Goal: Transaction & Acquisition: Purchase product/service

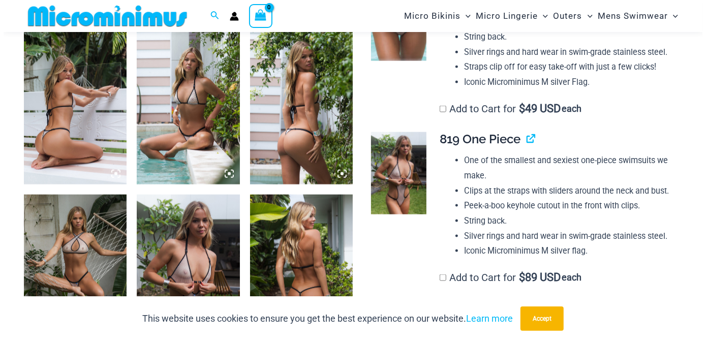
scroll to position [1025, 0]
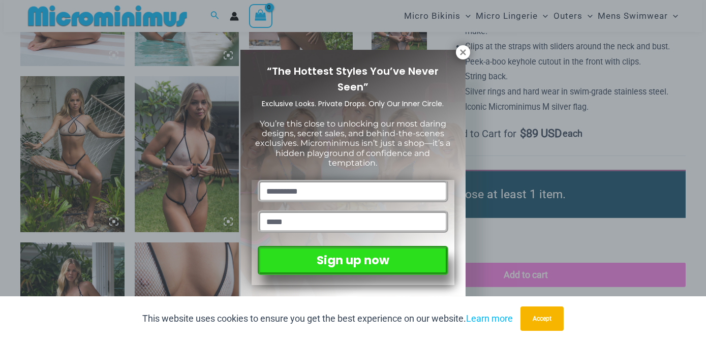
drag, startPoint x: 464, startPoint y: 52, endPoint x: 463, endPoint y: 63, distance: 10.7
click at [464, 53] on icon at bounding box center [462, 52] width 9 height 9
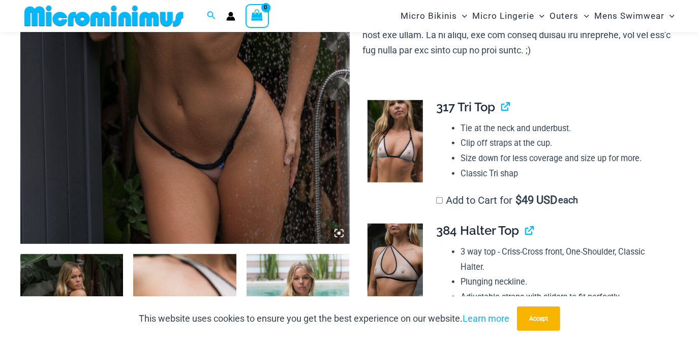
scroll to position [222, 0]
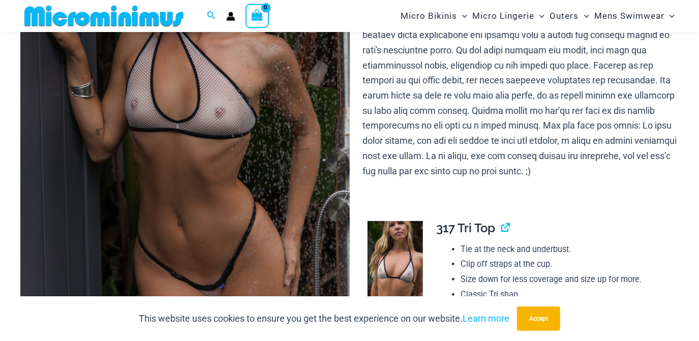
click at [350, 17] on div "Micro Bikinis Menu Toggle Sexy Bikini Sets Bikini Tops Bikini Bottoms Menu Togg…" at bounding box center [508, 16] width 341 height 32
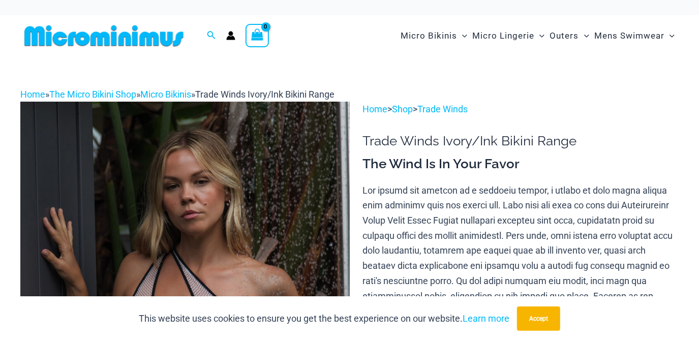
click at [122, 47] on div at bounding box center [108, 35] width 176 height 41
drag, startPoint x: 122, startPoint y: 47, endPoint x: 81, endPoint y: 46, distance: 41.2
click at [81, 46] on img at bounding box center [103, 35] width 167 height 23
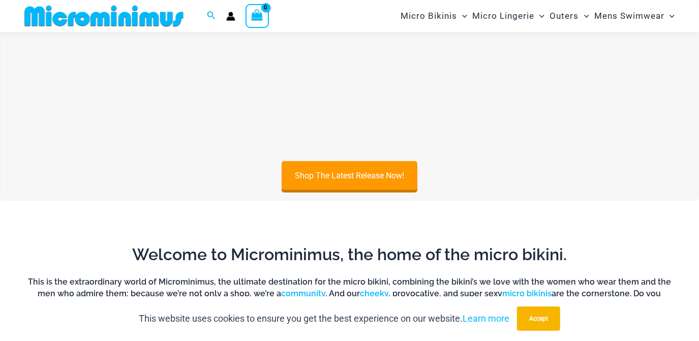
scroll to position [413, 0]
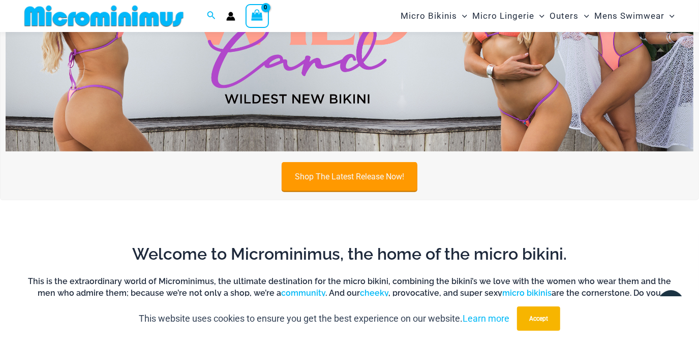
click at [325, 175] on link "Shop The Latest Release Now!" at bounding box center [350, 176] width 136 height 29
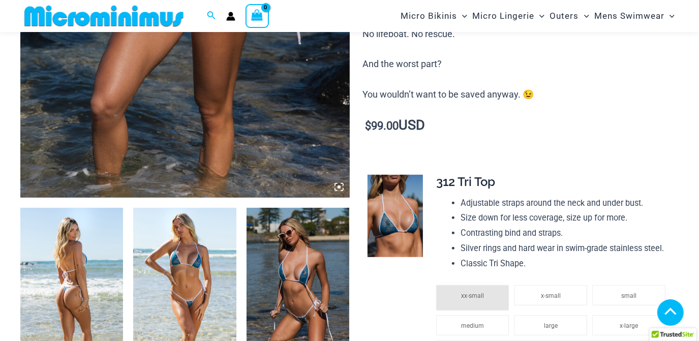
scroll to position [453, 0]
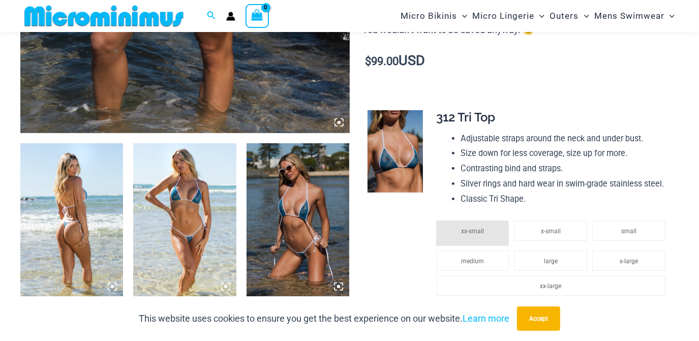
click at [200, 190] on img at bounding box center [184, 220] width 103 height 155
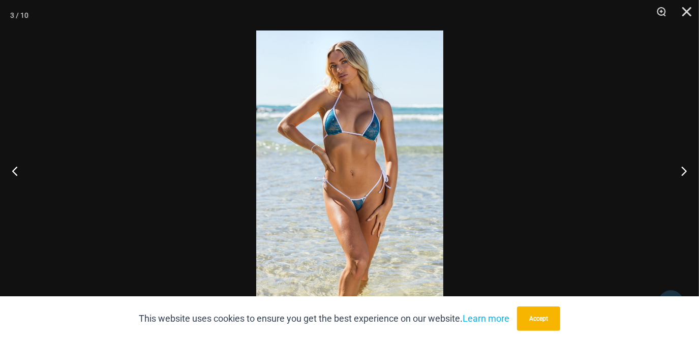
click at [334, 220] on img at bounding box center [349, 170] width 187 height 280
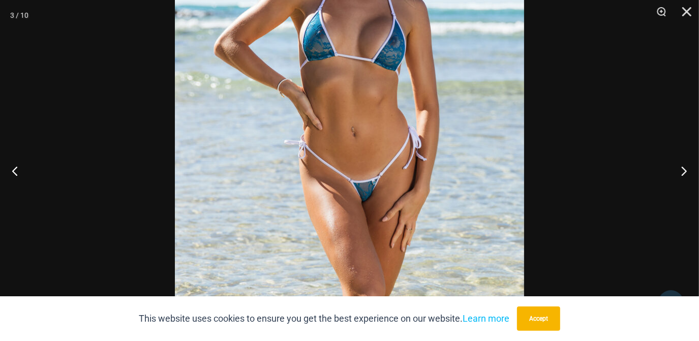
click at [368, 202] on img at bounding box center [349, 127] width 349 height 524
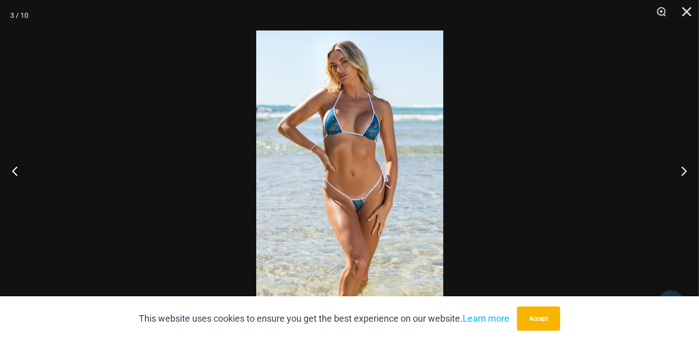
click at [368, 202] on img at bounding box center [349, 170] width 187 height 280
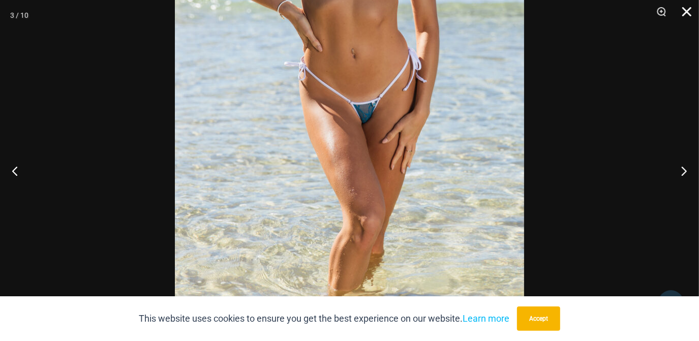
click at [686, 7] on button "Close" at bounding box center [682, 15] width 25 height 30
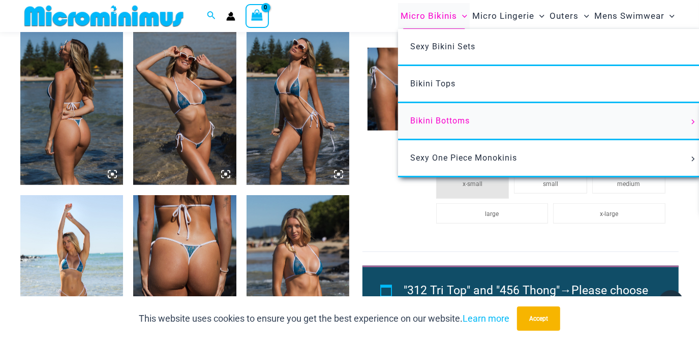
scroll to position [1008, 0]
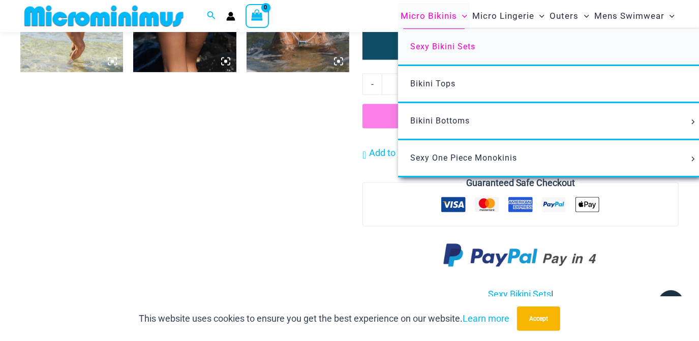
click at [432, 49] on span "Sexy Bikini Sets" at bounding box center [442, 47] width 65 height 10
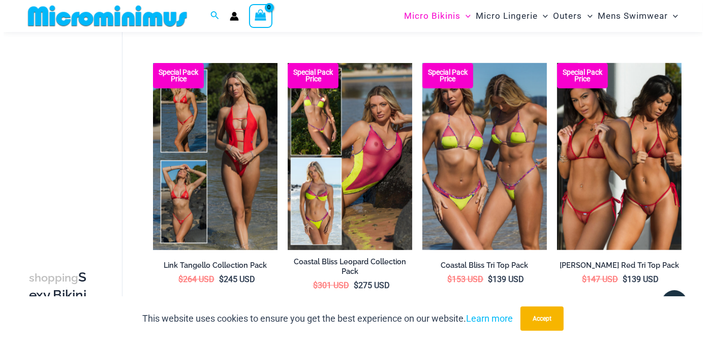
scroll to position [317, 0]
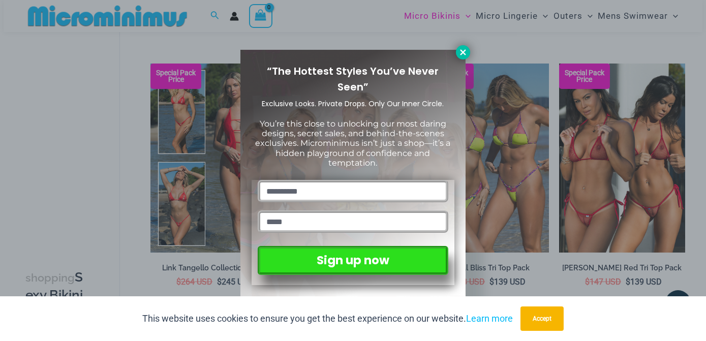
click at [465, 48] on icon at bounding box center [462, 52] width 9 height 9
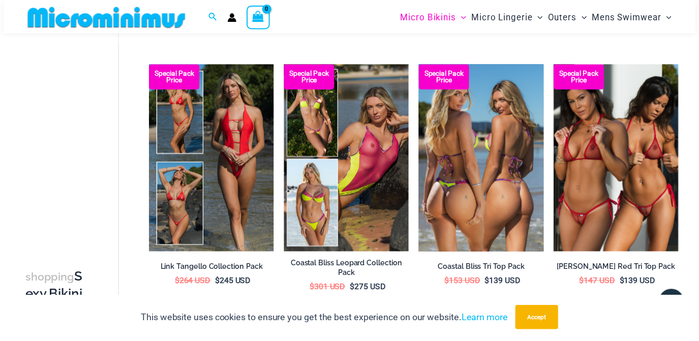
scroll to position [315, 0]
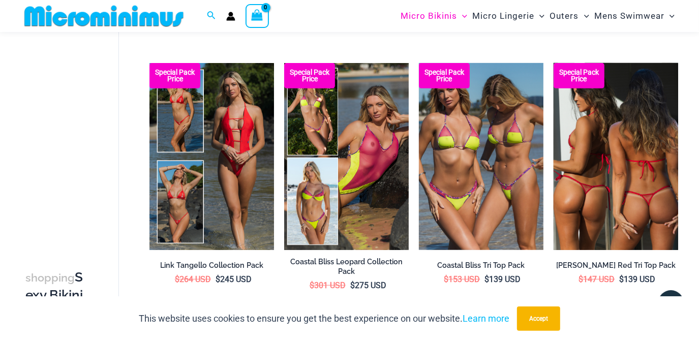
click at [592, 151] on img at bounding box center [616, 156] width 125 height 187
click at [647, 106] on img at bounding box center [616, 156] width 125 height 187
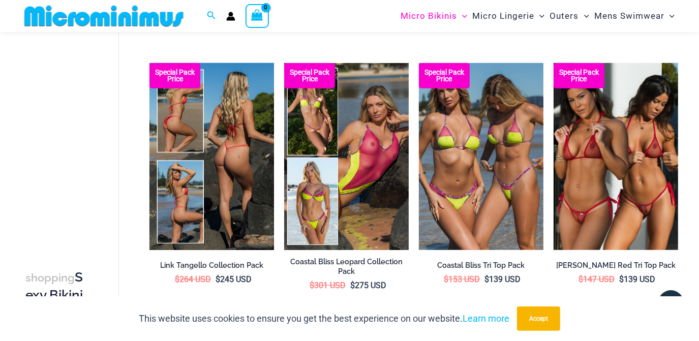
click at [201, 169] on img at bounding box center [211, 156] width 125 height 187
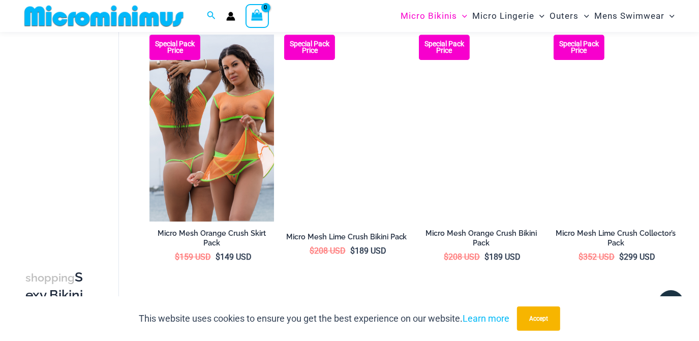
scroll to position [2163, 0]
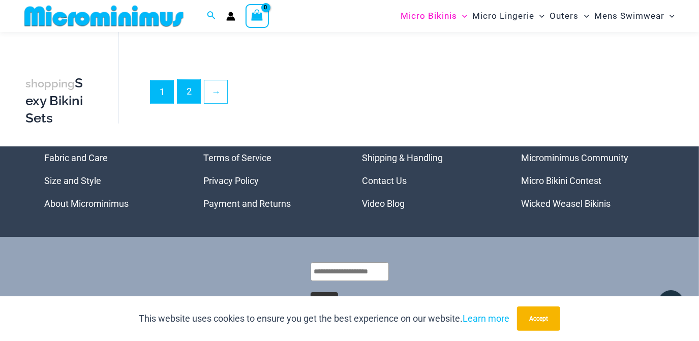
click at [191, 84] on link "2" at bounding box center [188, 91] width 23 height 24
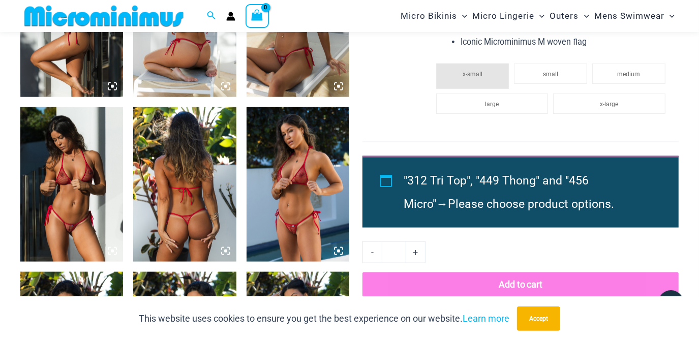
scroll to position [869, 0]
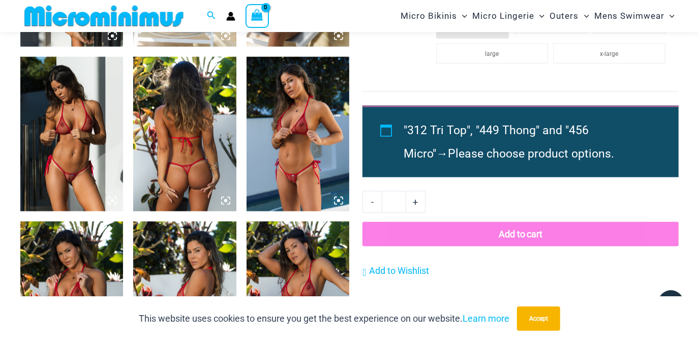
click at [415, 201] on link "+" at bounding box center [415, 201] width 19 height 21
click at [418, 202] on link "+" at bounding box center [415, 201] width 19 height 21
type input "*"
click at [187, 165] on img at bounding box center [184, 134] width 103 height 155
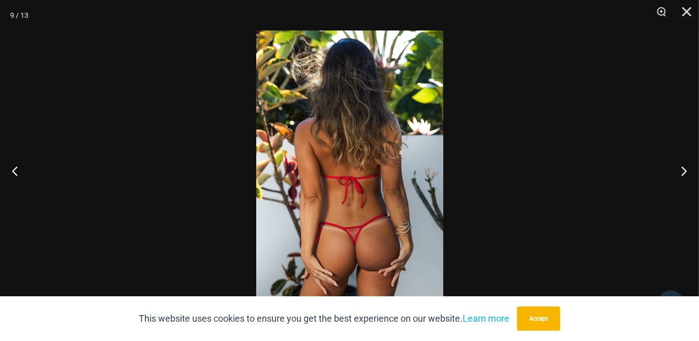
click at [370, 205] on img at bounding box center [349, 170] width 187 height 280
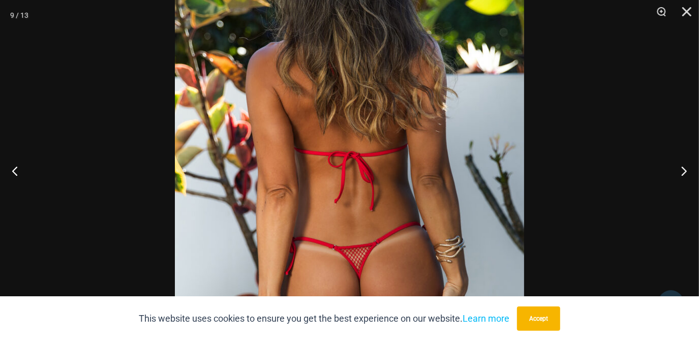
click at [371, 205] on img at bounding box center [349, 141] width 349 height 524
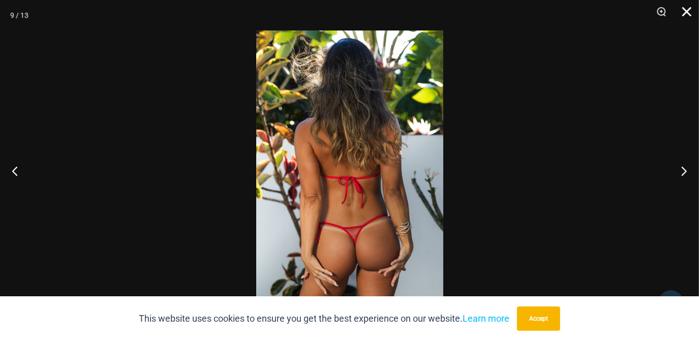
click at [688, 12] on button "Close" at bounding box center [682, 15] width 25 height 30
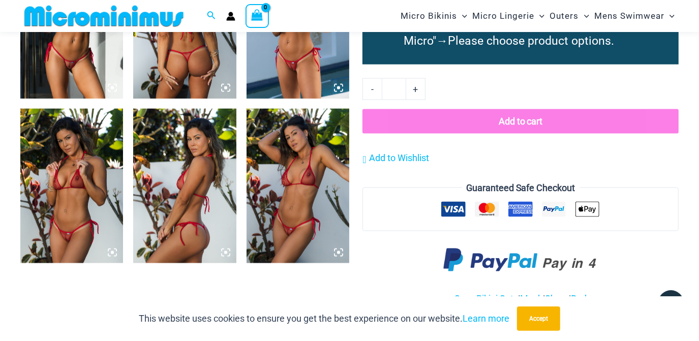
scroll to position [1146, 0]
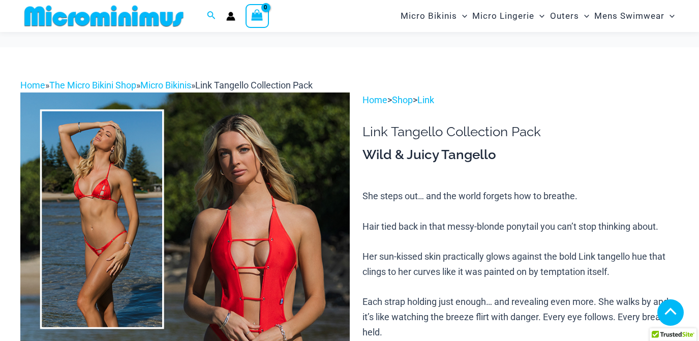
scroll to position [1017, 0]
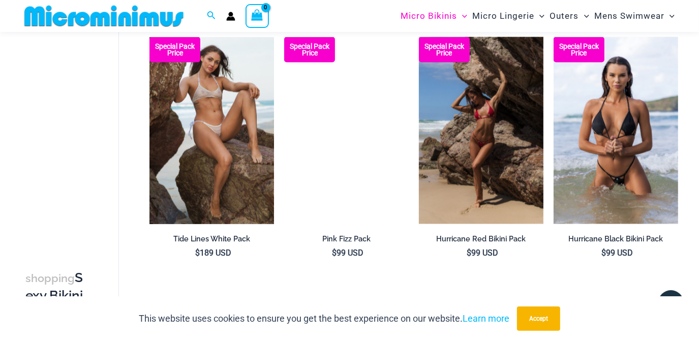
scroll to position [1054, 0]
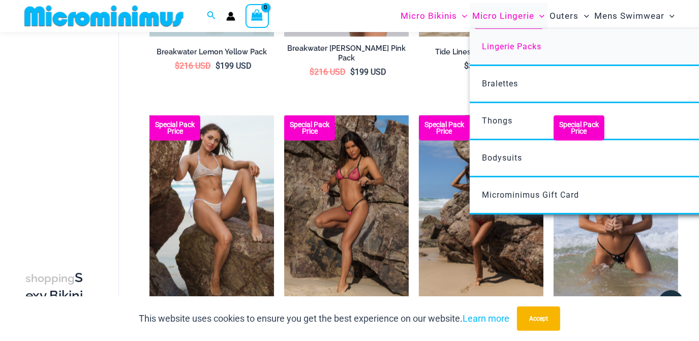
click at [508, 44] on span "Lingerie Packs" at bounding box center [511, 47] width 59 height 10
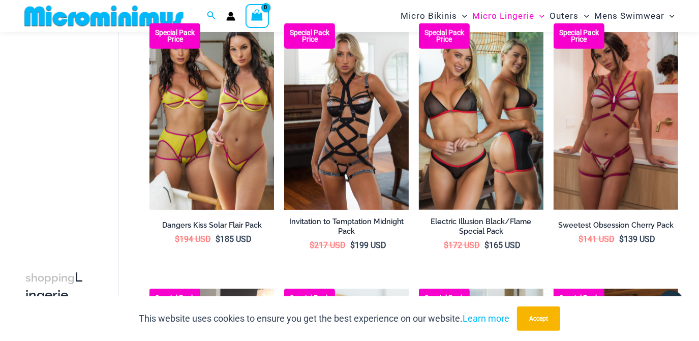
scroll to position [777, 0]
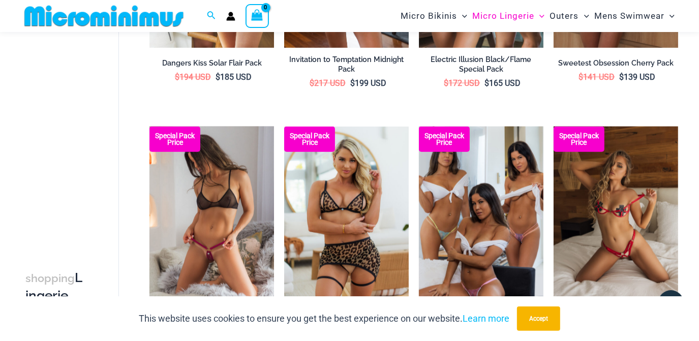
click at [224, 216] on img at bounding box center [211, 220] width 125 height 187
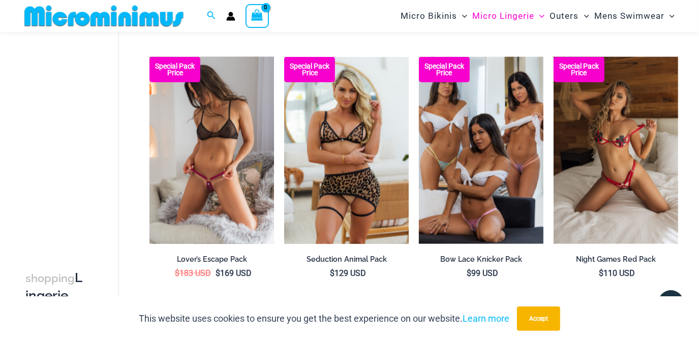
scroll to position [870, 0]
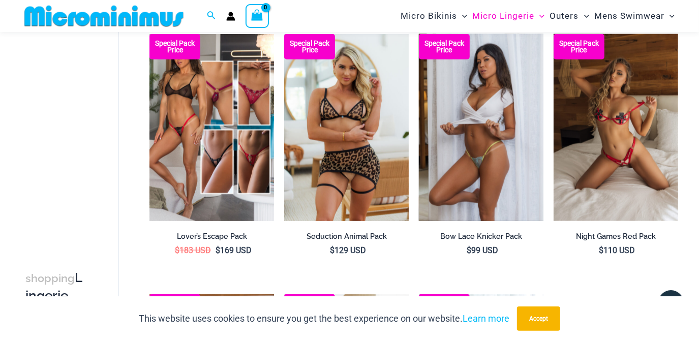
click at [477, 155] on img at bounding box center [481, 127] width 125 height 187
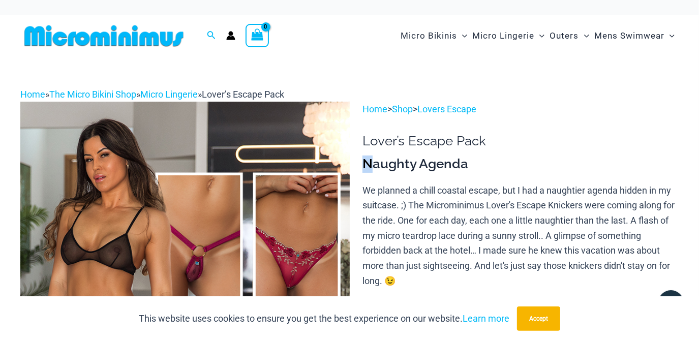
drag, startPoint x: 505, startPoint y: 146, endPoint x: 371, endPoint y: 151, distance: 134.3
drag, startPoint x: 371, startPoint y: 151, endPoint x: 468, endPoint y: 167, distance: 98.9
click at [468, 167] on h3 "Naughty Agenda" at bounding box center [520, 164] width 316 height 17
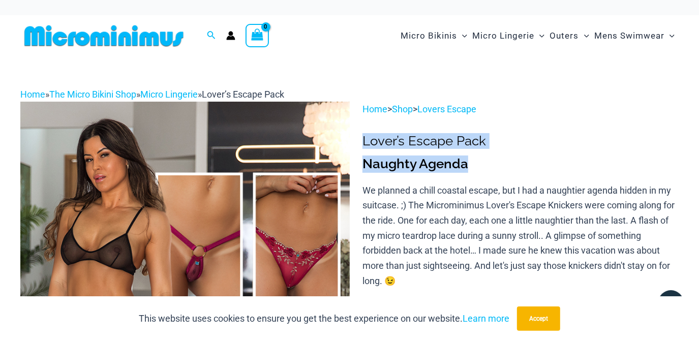
drag, startPoint x: 467, startPoint y: 167, endPoint x: 366, endPoint y: 145, distance: 103.1
drag, startPoint x: 366, startPoint y: 145, endPoint x: 412, endPoint y: 136, distance: 47.1
copy div "Lover’s Escape Pack Naughty Agenda"
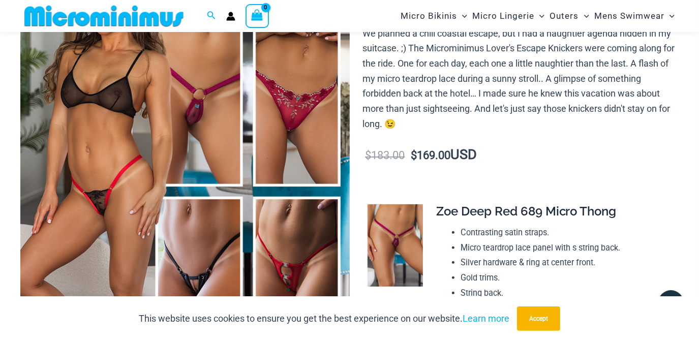
scroll to position [175, 0]
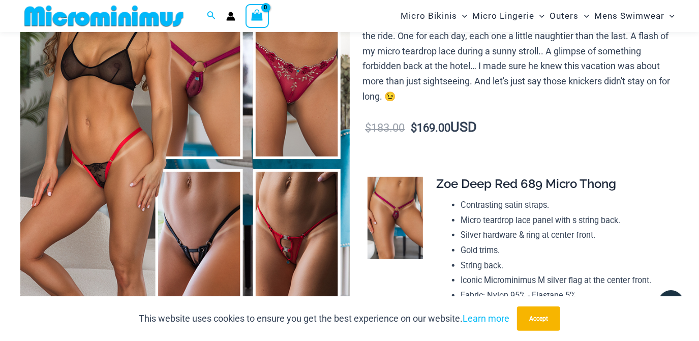
click at [205, 89] on img at bounding box center [184, 164] width 329 height 494
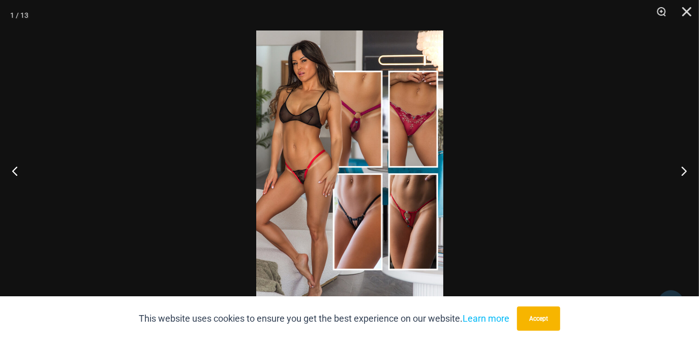
click at [350, 167] on img at bounding box center [349, 170] width 187 height 280
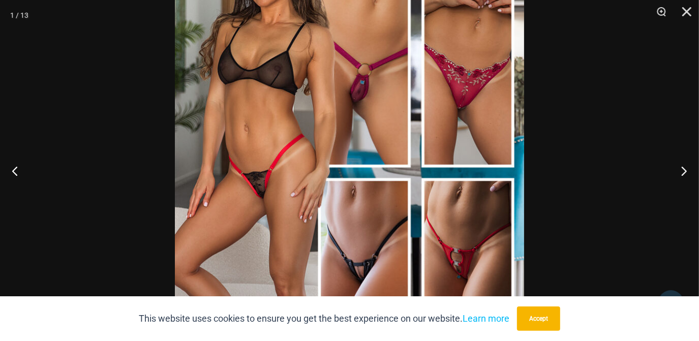
click at [383, 116] on img at bounding box center [349, 173] width 349 height 524
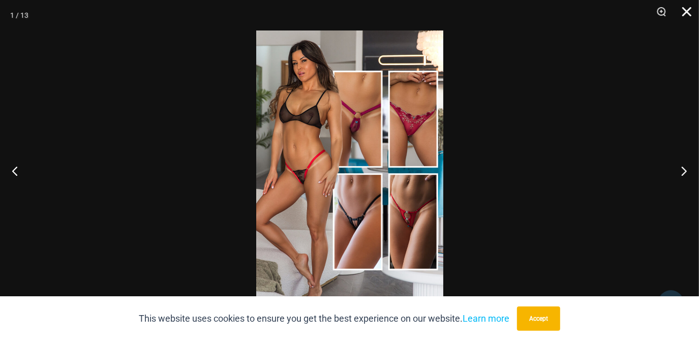
click at [690, 11] on button "Close" at bounding box center [682, 15] width 25 height 30
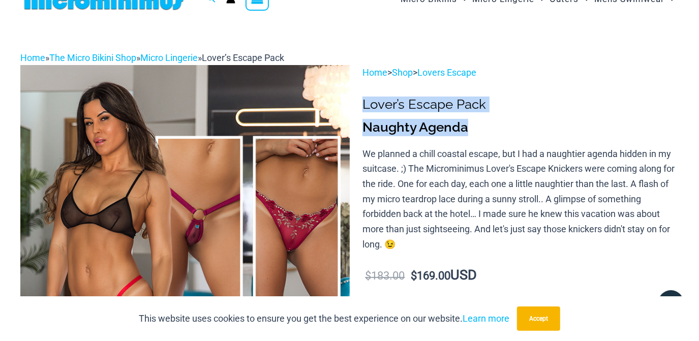
scroll to position [0, 0]
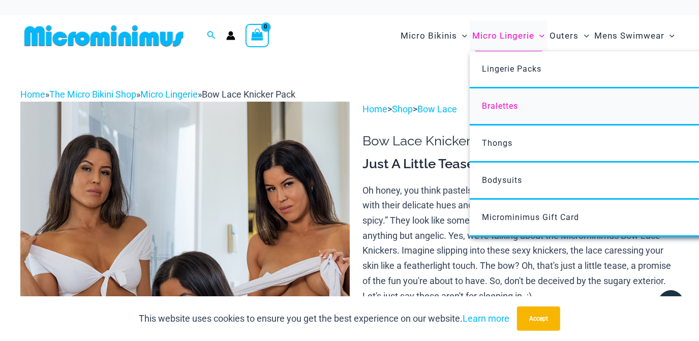
click at [518, 110] on link "Bralettes" at bounding box center [621, 106] width 302 height 37
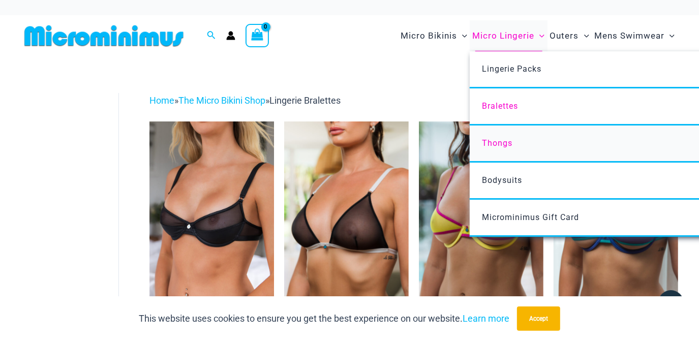
click at [516, 146] on link "Thongs" at bounding box center [621, 144] width 302 height 37
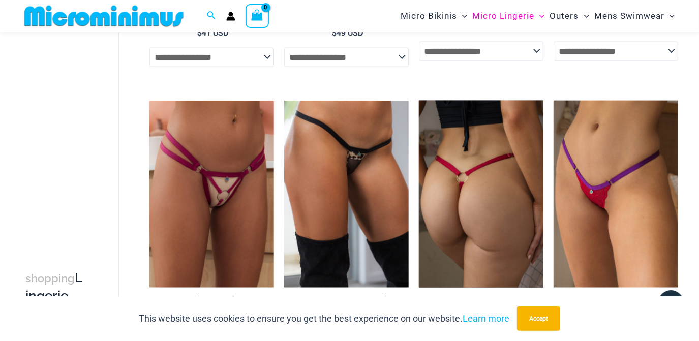
scroll to position [869, 0]
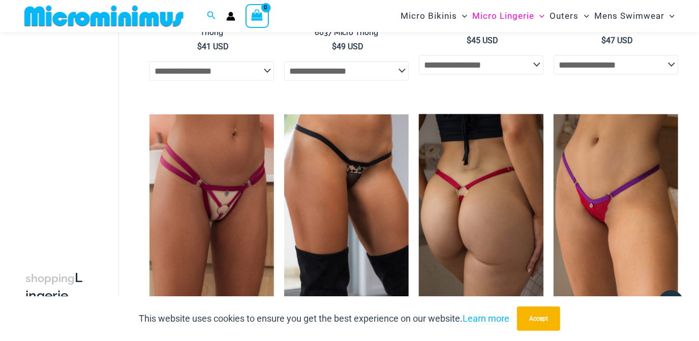
click at [476, 179] on img at bounding box center [481, 207] width 125 height 187
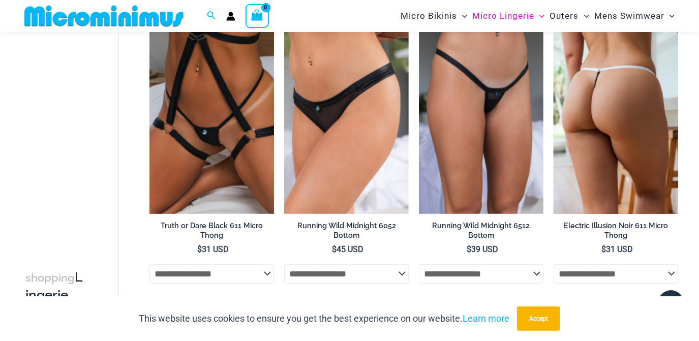
scroll to position [83, 0]
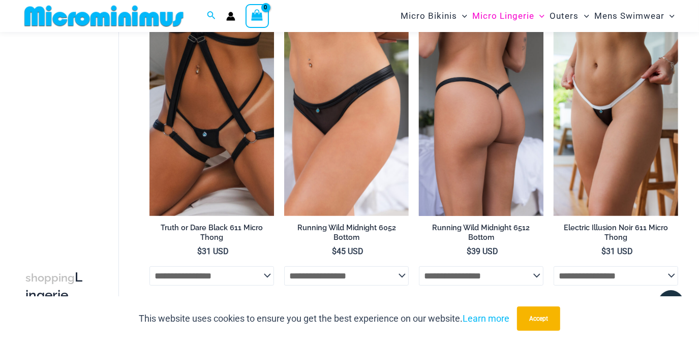
click at [514, 128] on img at bounding box center [481, 122] width 125 height 187
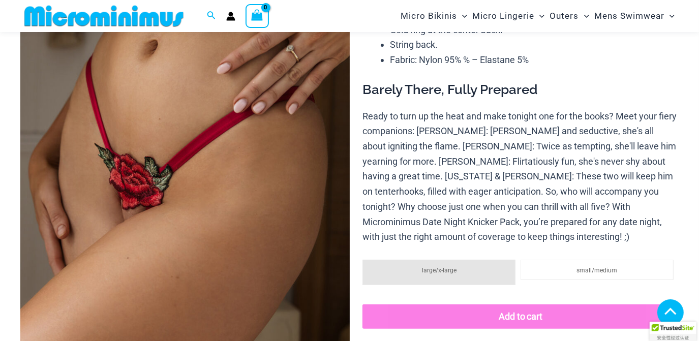
scroll to position [600, 0]
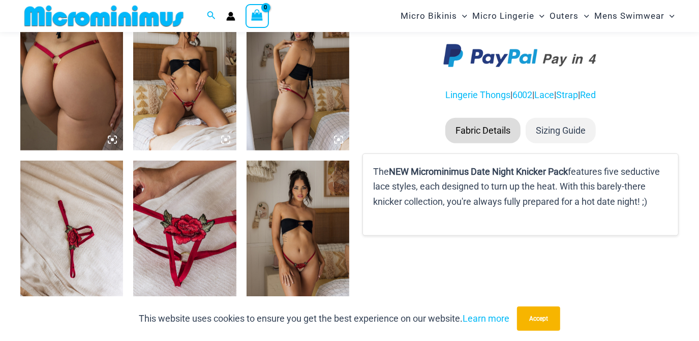
click at [199, 108] on img at bounding box center [184, 73] width 103 height 155
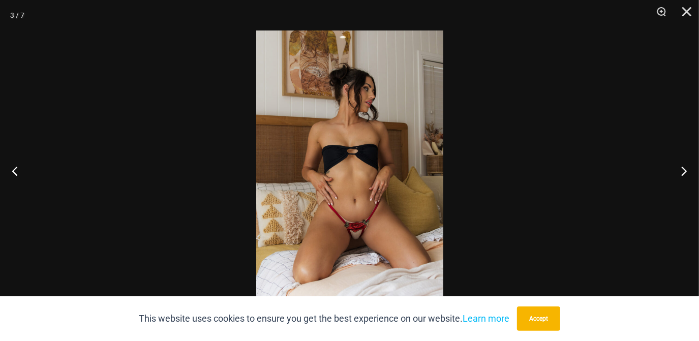
click at [374, 233] on img at bounding box center [349, 170] width 187 height 280
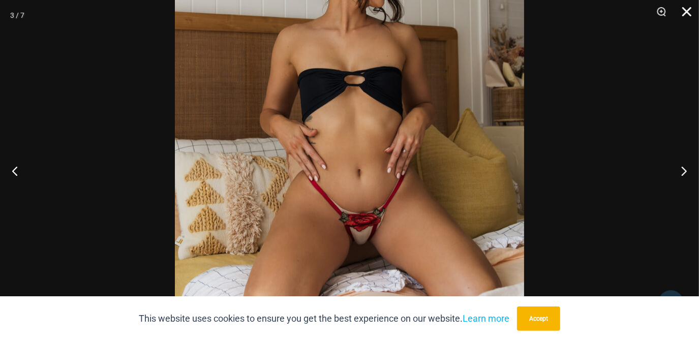
click at [689, 10] on button "Close" at bounding box center [682, 15] width 25 height 30
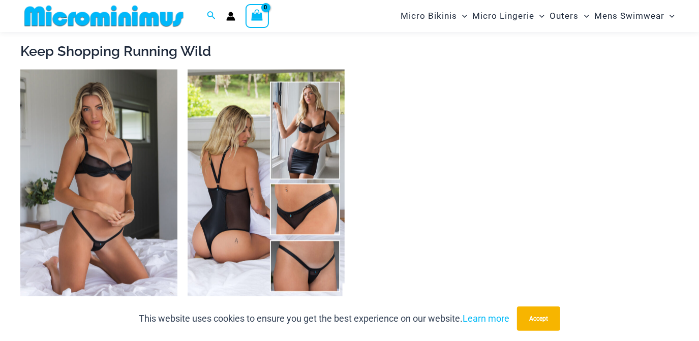
scroll to position [1192, 0]
